Goal: Browse casually

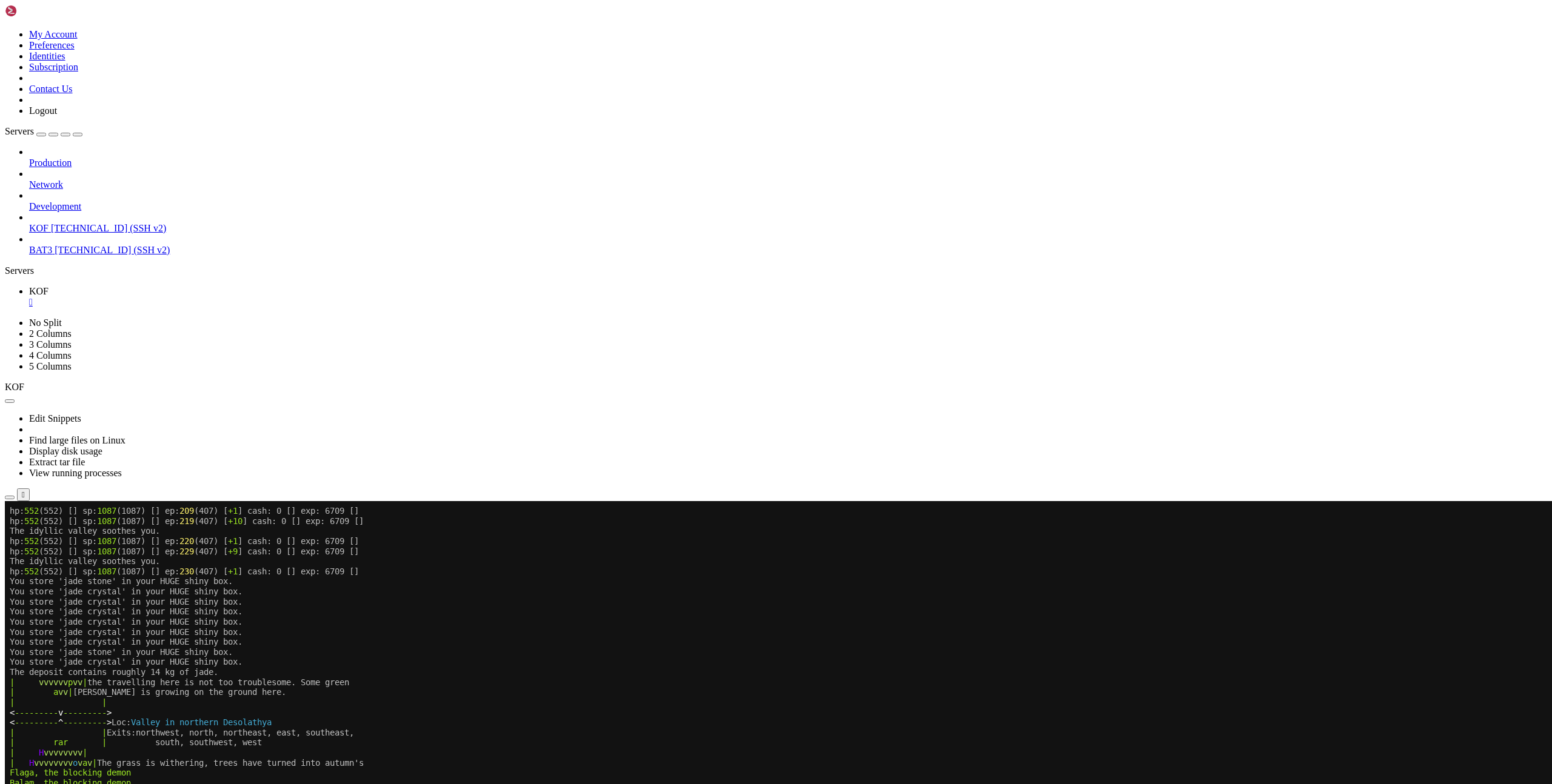
scroll to position [3346, 0]
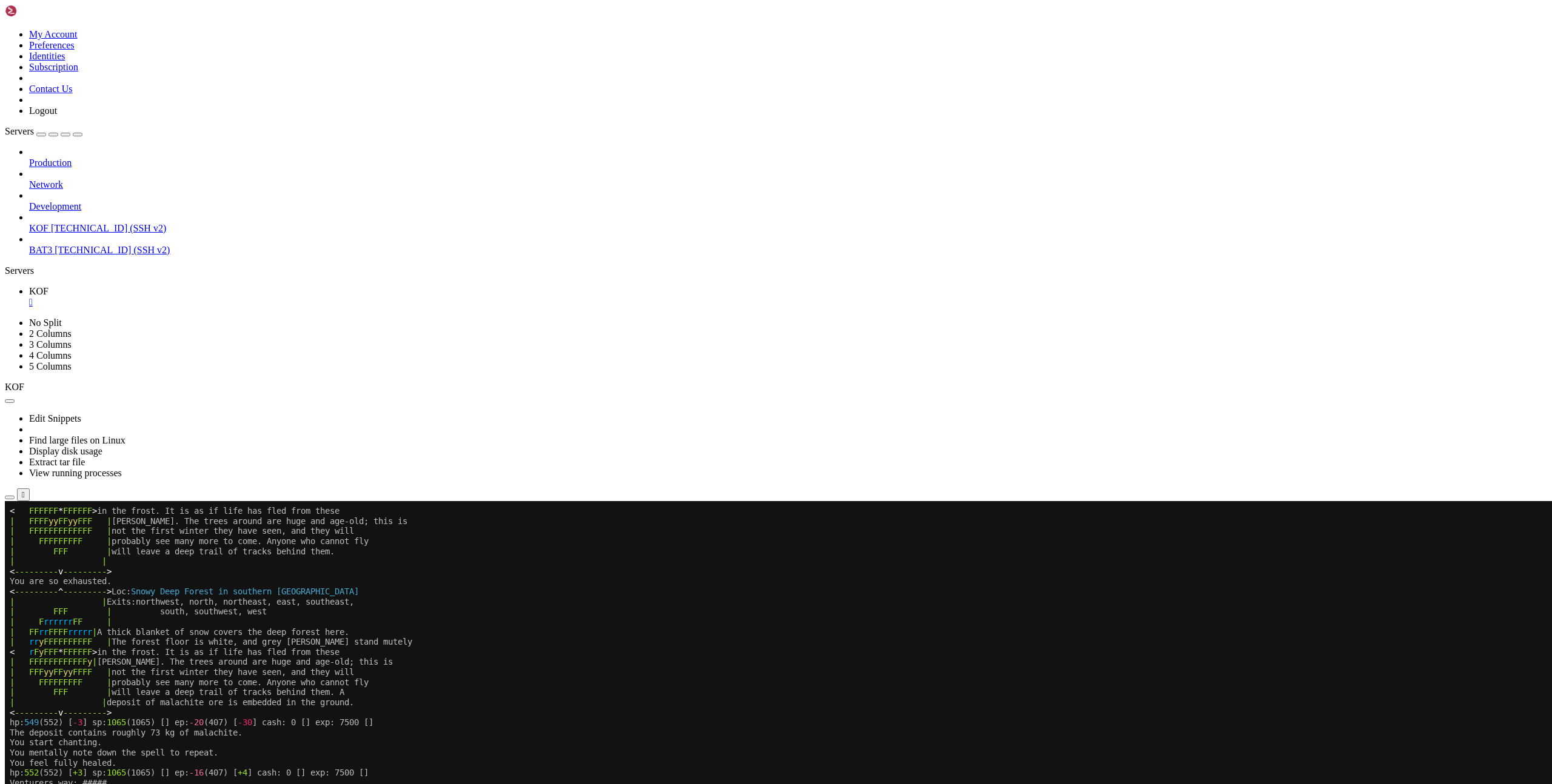
scroll to position [3346, 0]
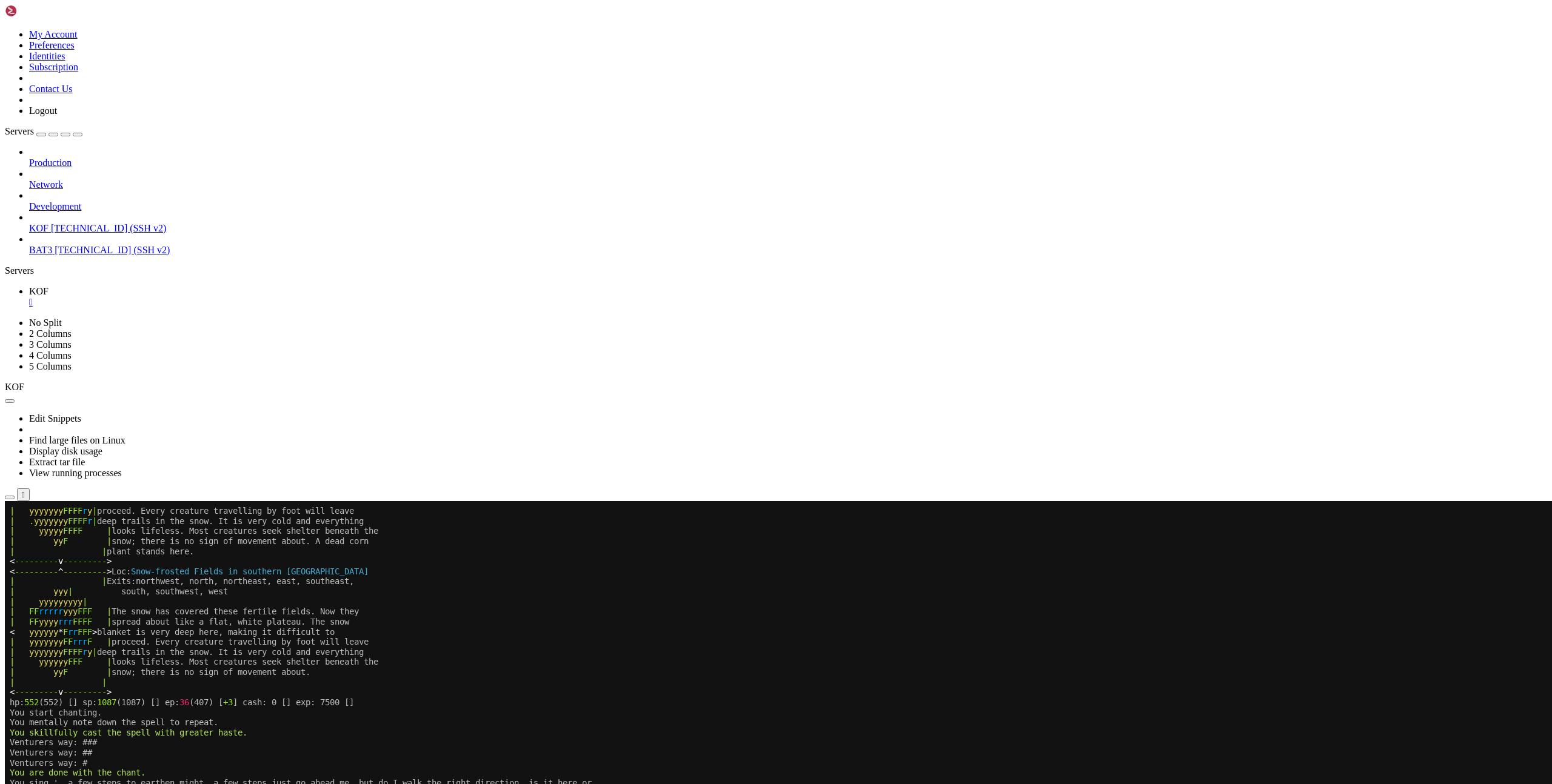
click at [590, 655] on x-row "| yyyyyyy FFFF r y | deep trails in the snow. It is very cold and everything" at bounding box center [704, 652] width 1389 height 10
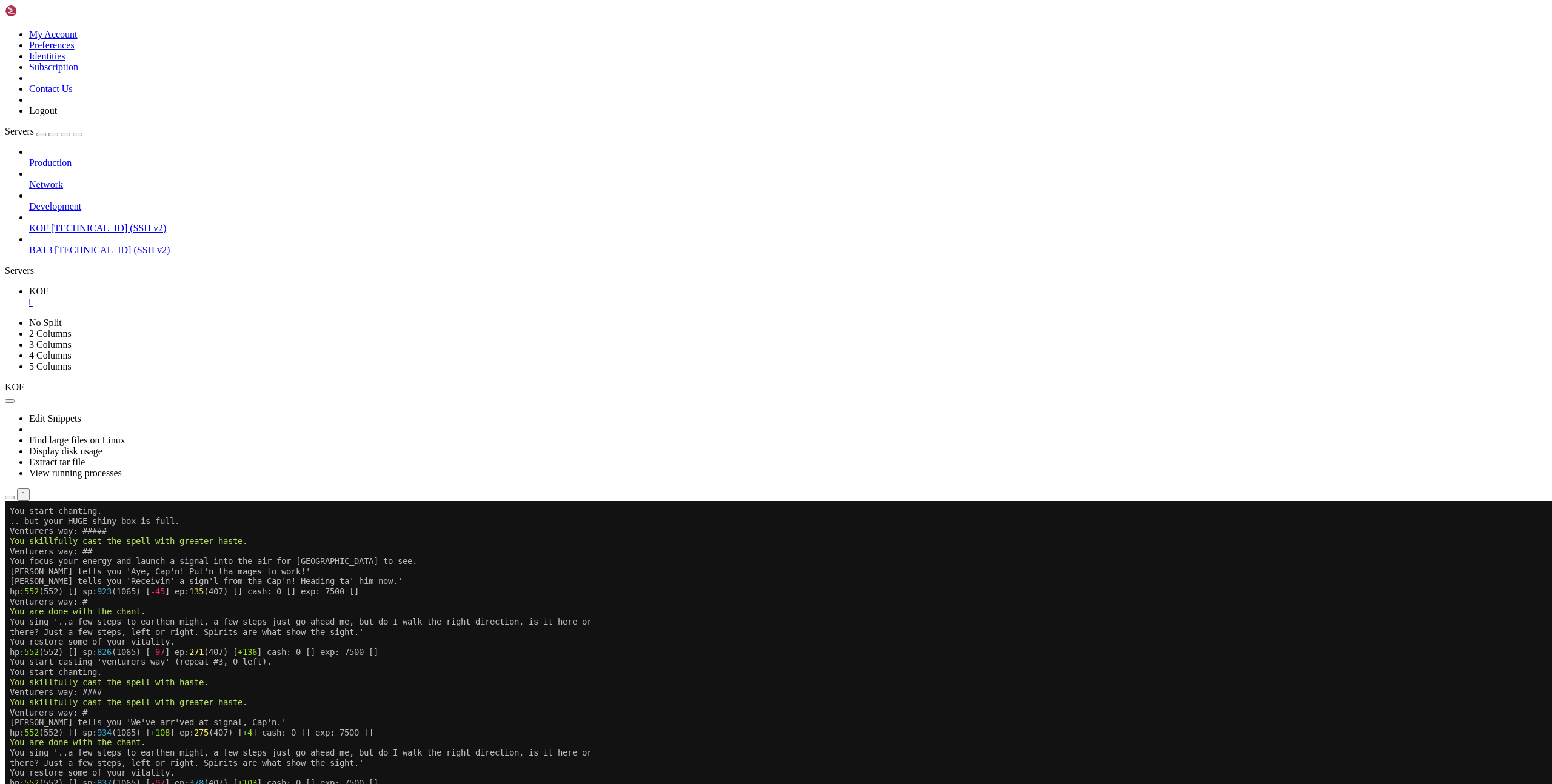
scroll to position [3346, 0]
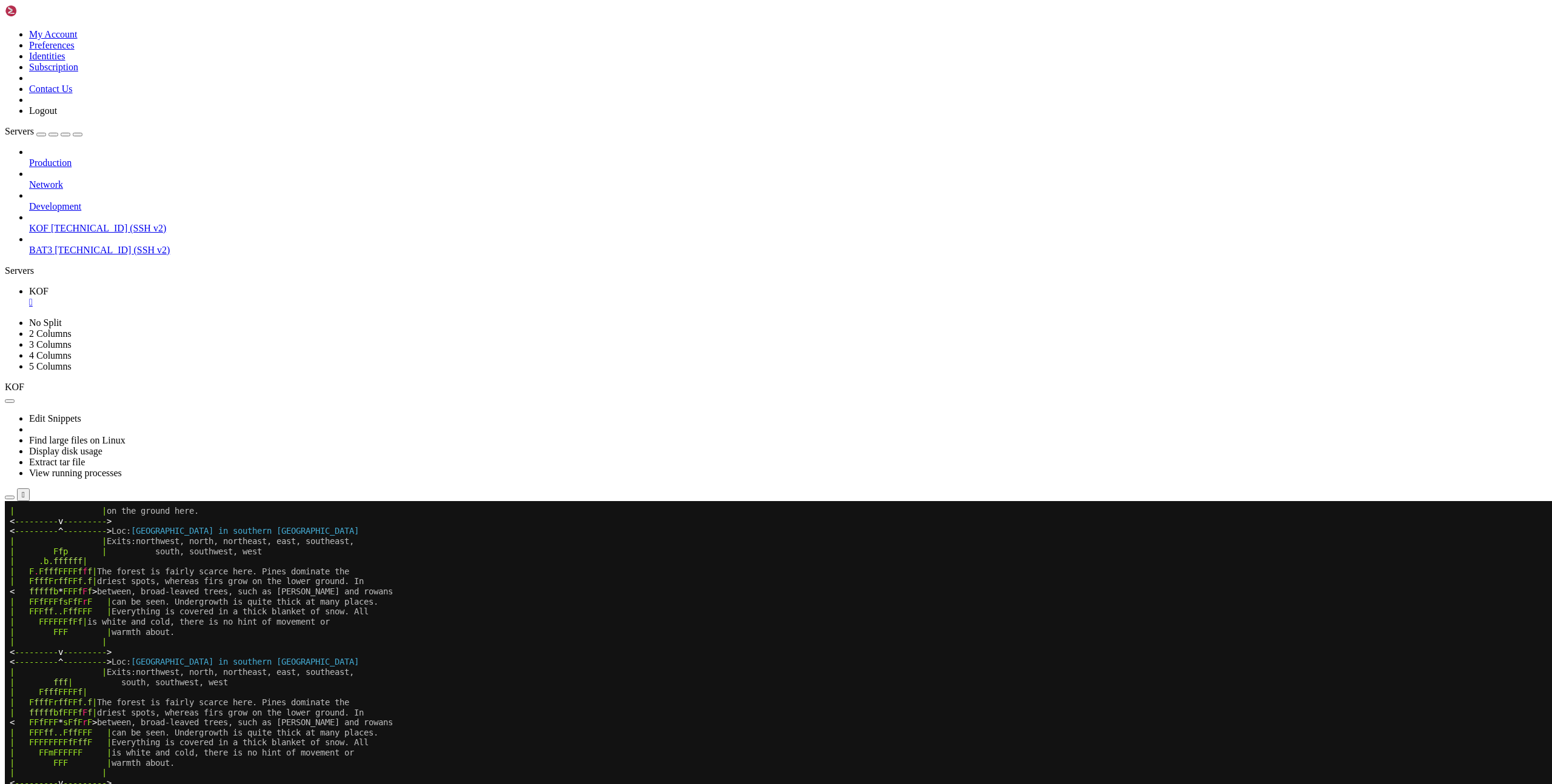
scroll to position [3377, 0]
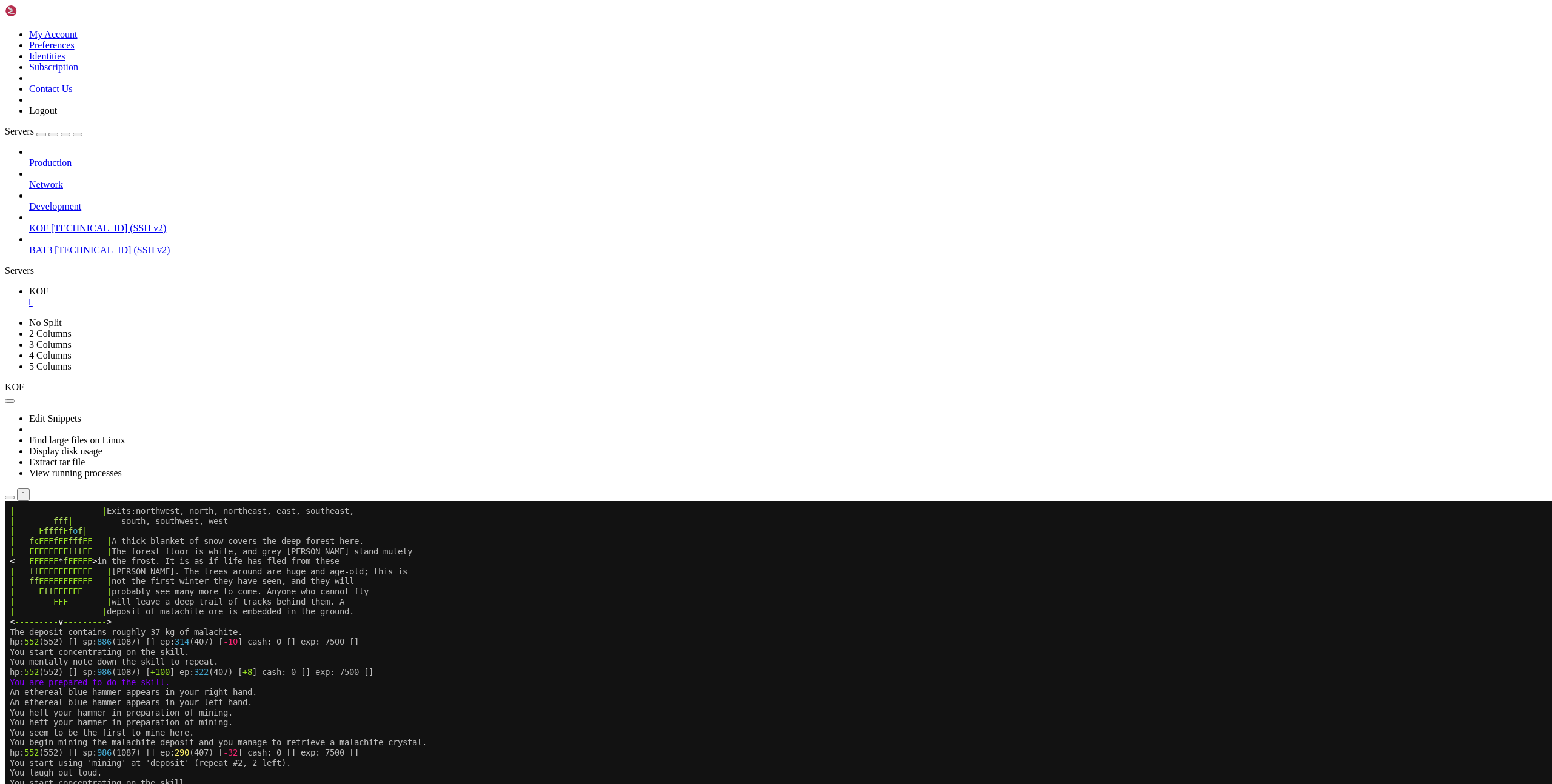
click at [776, 576] on x-row "| ff FFFFFFFFFFF | not the first winter they have seen, and they will" at bounding box center [704, 582] width 1389 height 10
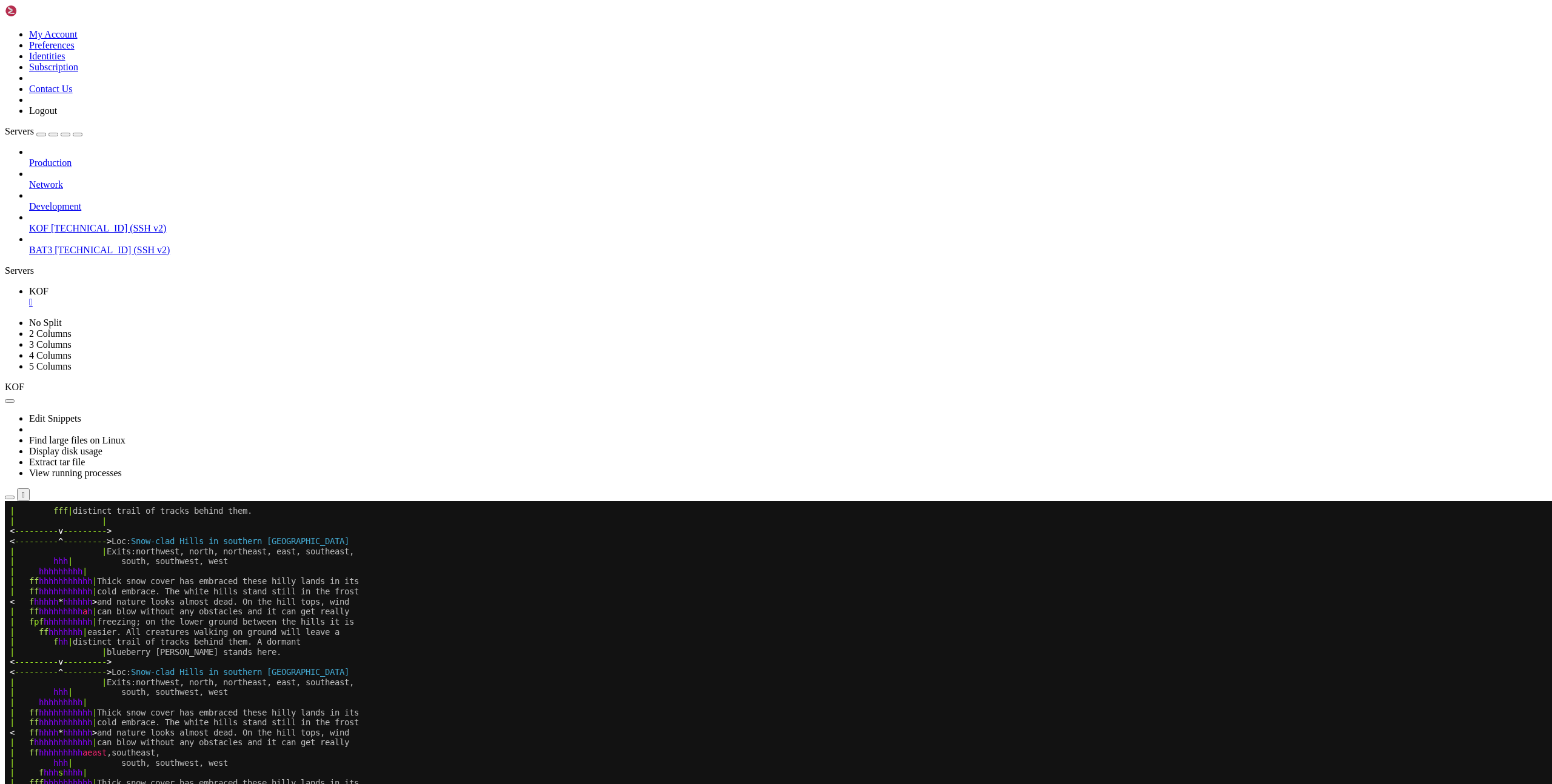
scroll to position [3417, 0]
